Goal: Information Seeking & Learning: Learn about a topic

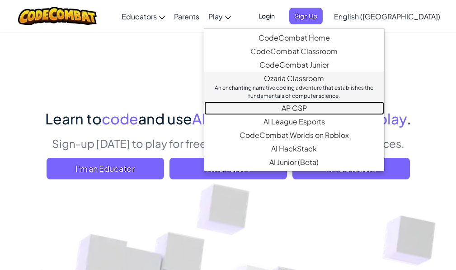
click at [288, 107] on link "AP CSP Endorsed by the College Board, our AP CSP curriculum provides game-based…" at bounding box center [294, 109] width 180 height 14
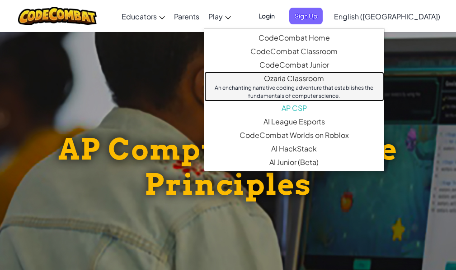
click at [279, 80] on link "Ozaria Classroom An enchanting narrative coding adventure that establishes the …" at bounding box center [294, 87] width 180 height 30
